Goal: Communication & Community: Answer question/provide support

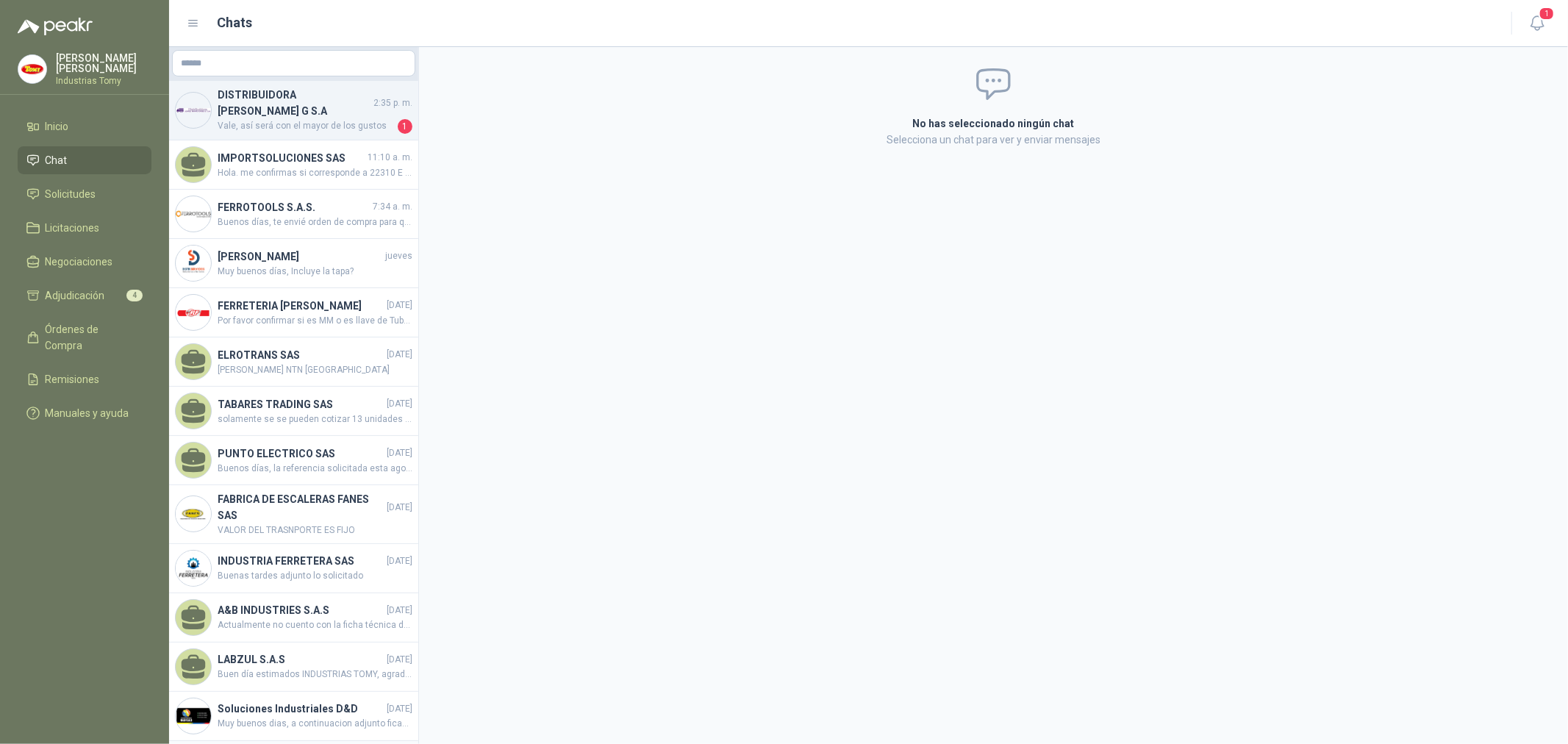
click at [328, 115] on h4 "DISTRIBUIDORA [PERSON_NAME] G S.A" at bounding box center [293, 103] width 153 height 32
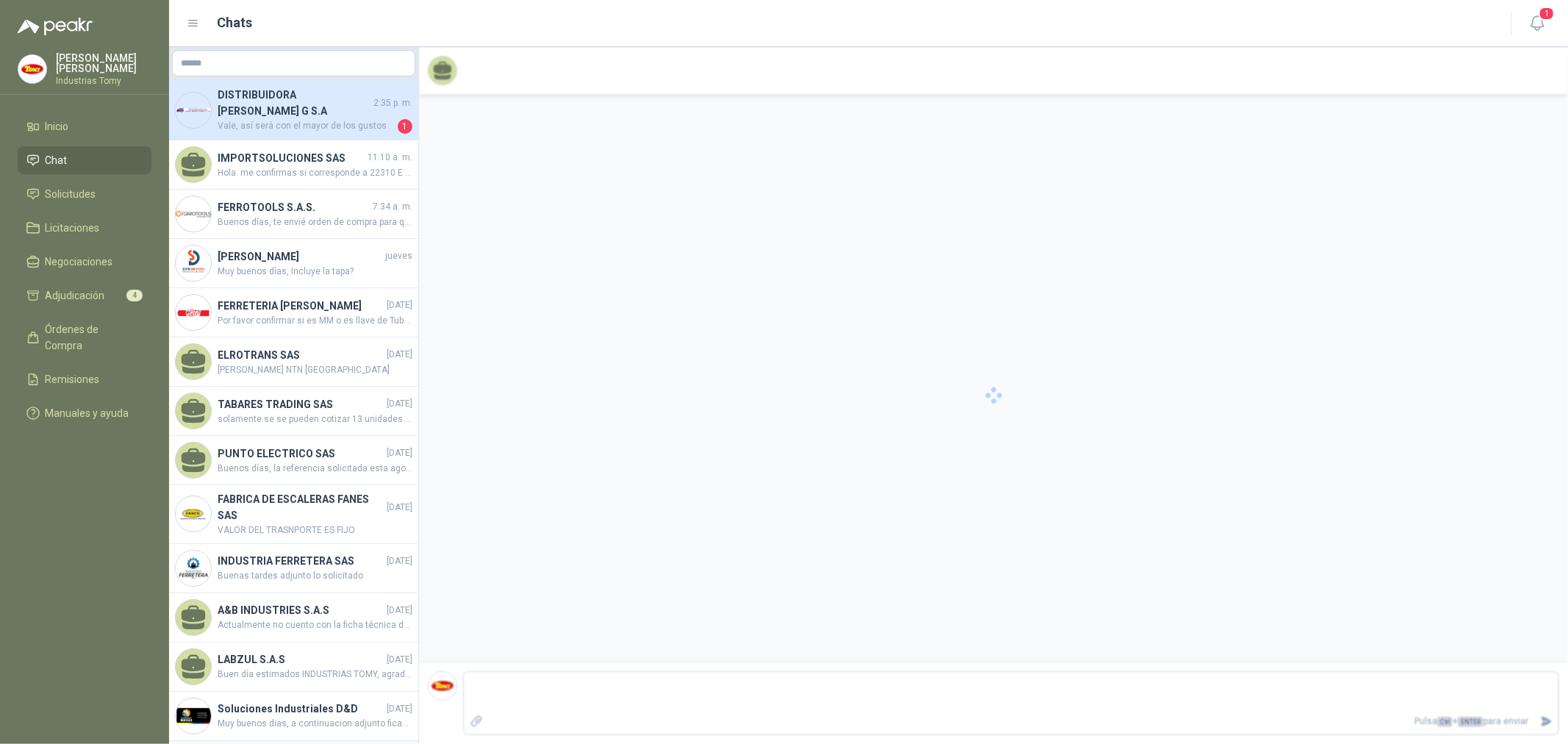
scroll to position [125, 0]
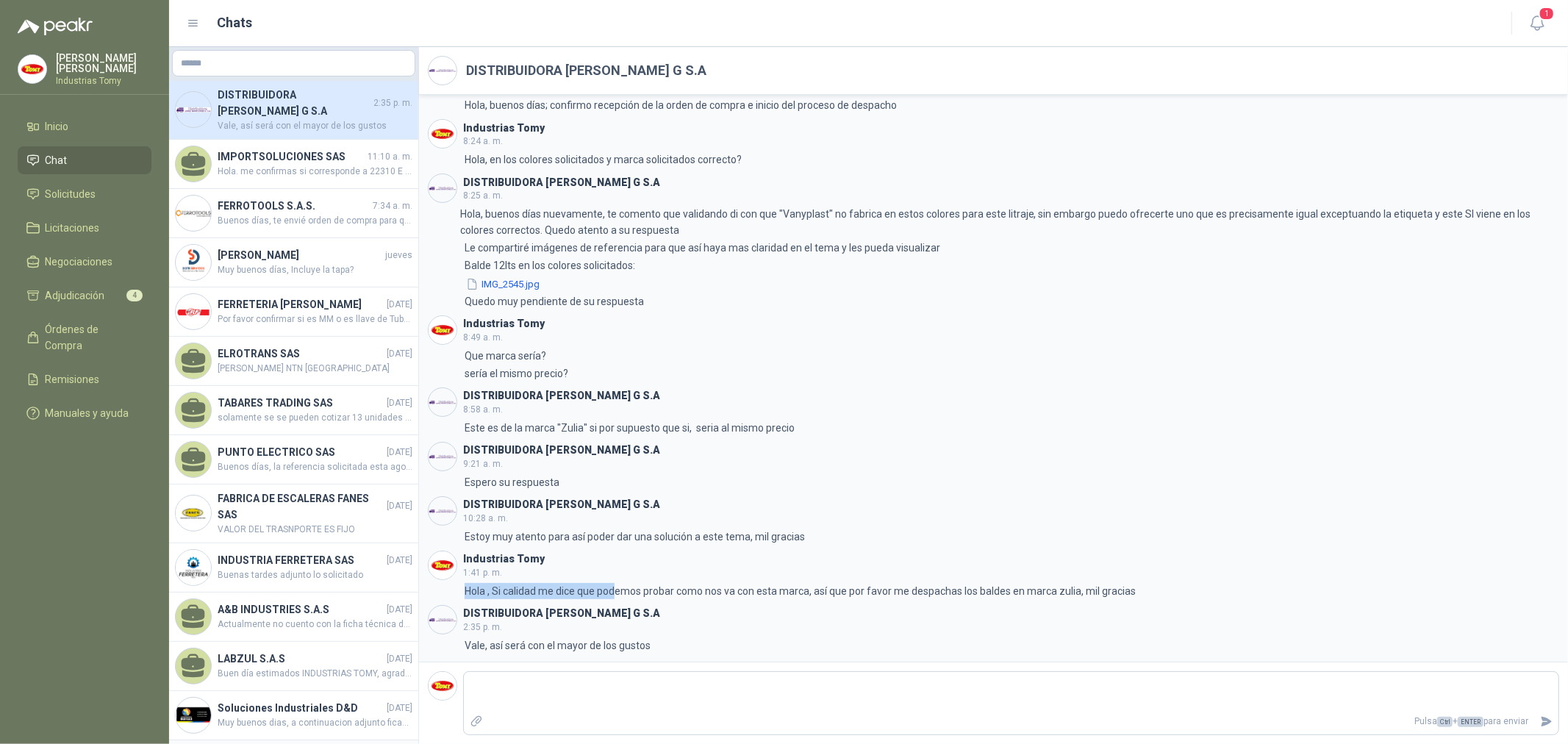
drag, startPoint x: 613, startPoint y: 585, endPoint x: 881, endPoint y: 578, distance: 268.1
click at [881, 578] on div "Industrias Tomy 1:41 p. m. 1:41 Hola , Si calidad me dice que podemos probar co…" at bounding box center [993, 574] width 1131 height 49
click at [833, 591] on p "Hola , Si calidad me dice que podemos probar como nos va con esta marca, así qu…" at bounding box center [800, 591] width 671 height 16
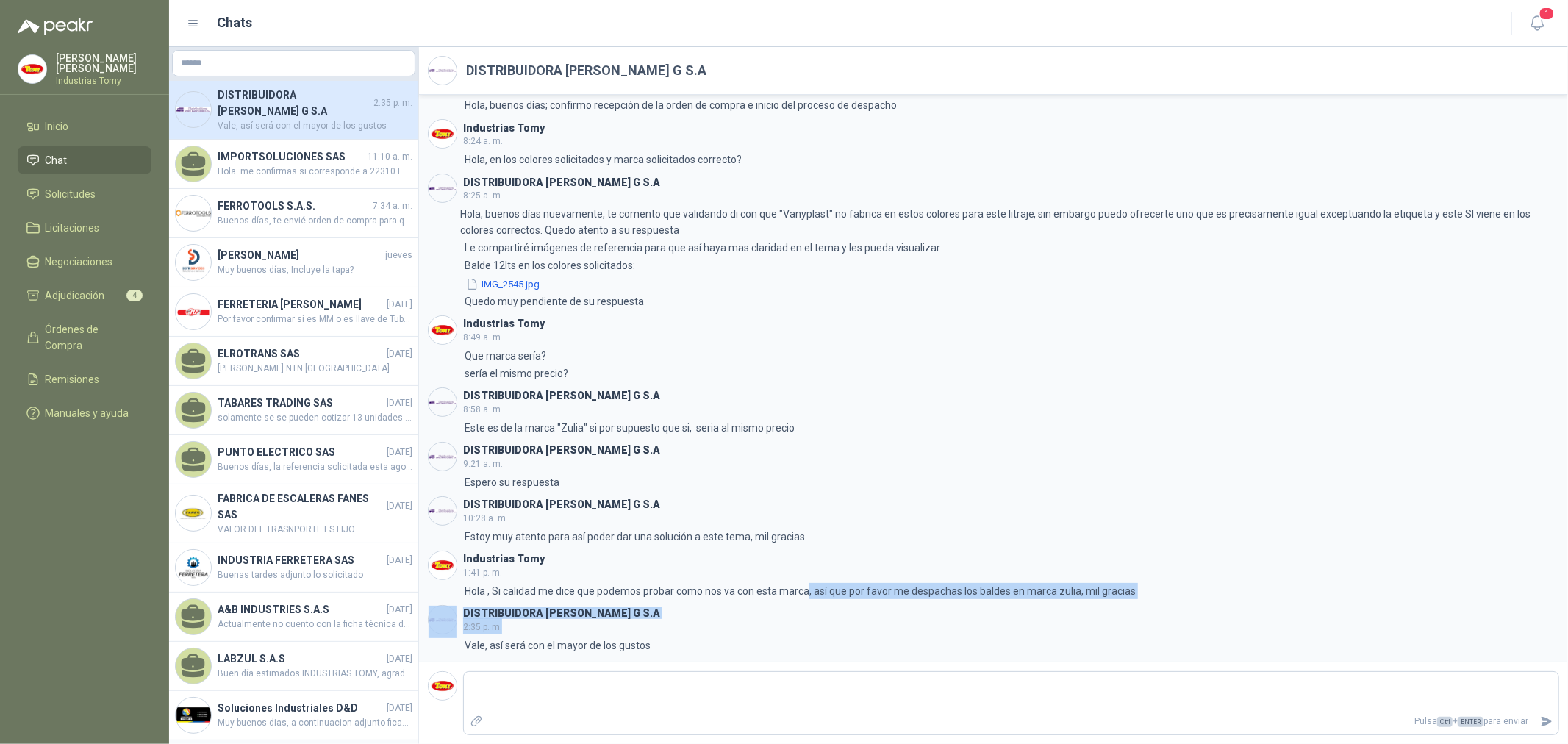
drag, startPoint x: 807, startPoint y: 592, endPoint x: 1077, endPoint y: 630, distance: 272.7
click at [1059, 626] on div "Industrias Tomy COT177395 - BALDE 12LTS VANYPLAST AMARILLO 7:36 a. m. 7:36 Buen…" at bounding box center [993, 378] width 1149 height 567
click at [1085, 607] on header "DISTRIBUIDORA [PERSON_NAME] G S.A 2:35 p. m." at bounding box center [993, 620] width 1131 height 29
